Goal: Task Accomplishment & Management: Use online tool/utility

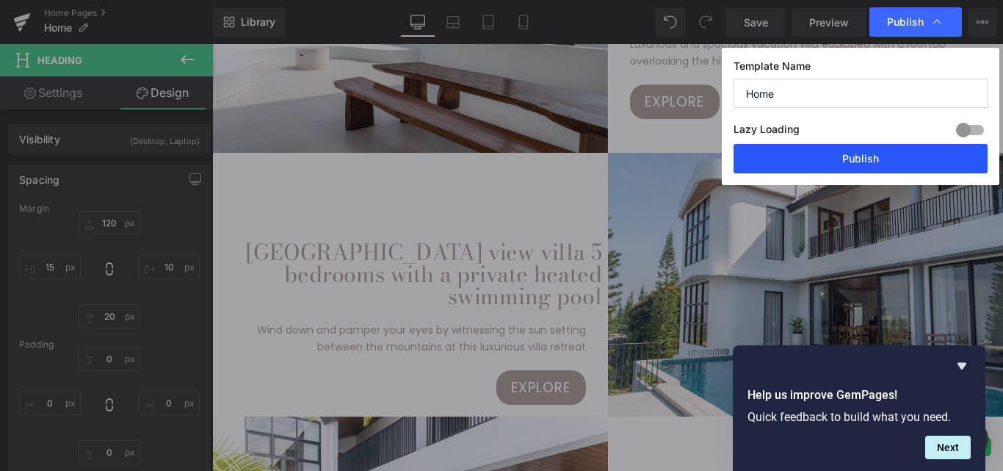
scroll to position [1102, 0]
click at [872, 154] on button "Publish" at bounding box center [861, 158] width 254 height 29
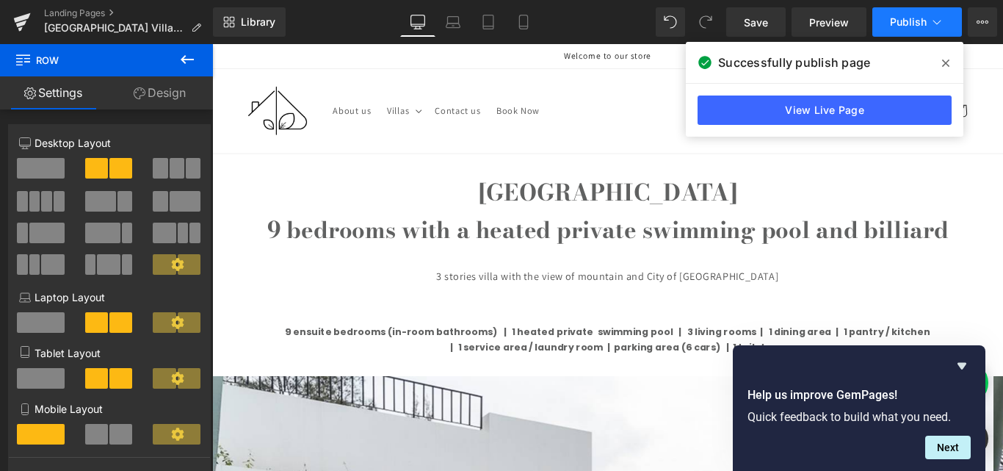
click at [907, 22] on span "Publish" at bounding box center [908, 22] width 37 height 12
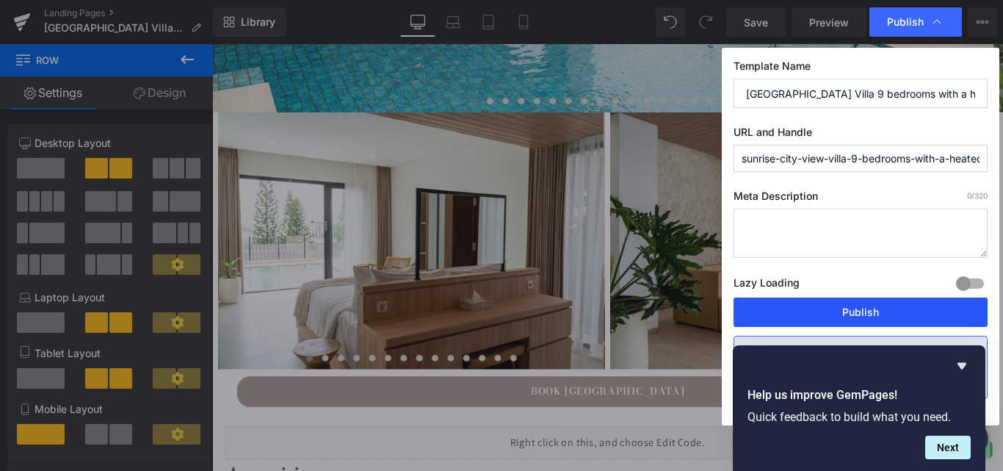
scroll to position [882, 0]
drag, startPoint x: 866, startPoint y: 313, endPoint x: 727, endPoint y: 301, distance: 139.3
click at [866, 313] on button "Publish" at bounding box center [861, 312] width 254 height 29
